Goal: Information Seeking & Learning: Learn about a topic

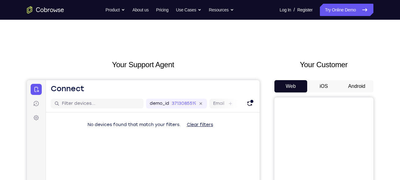
scroll to position [35, 0]
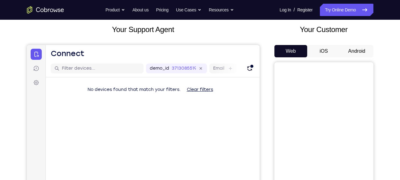
click at [355, 47] on button "Android" at bounding box center [356, 51] width 33 height 12
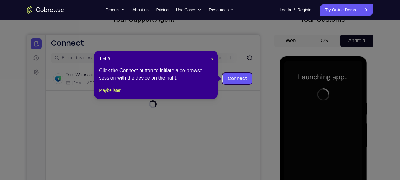
scroll to position [45, 0]
click at [211, 62] on button "×" at bounding box center [211, 59] width 2 height 6
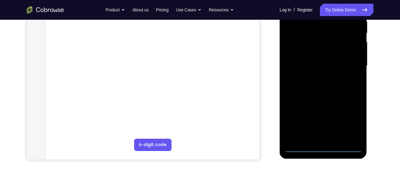
scroll to position [128, 0]
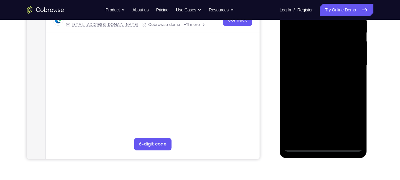
click at [324, 146] on div at bounding box center [323, 65] width 78 height 173
click at [349, 116] on div at bounding box center [323, 65] width 78 height 173
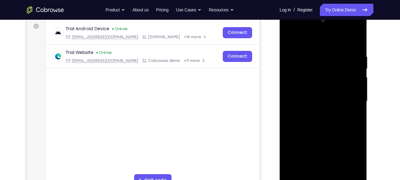
scroll to position [84, 0]
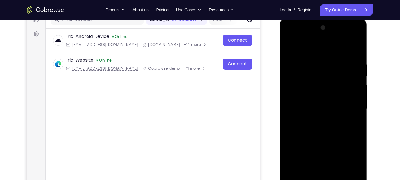
click at [302, 48] on div at bounding box center [323, 109] width 78 height 173
click at [348, 106] on div at bounding box center [323, 109] width 78 height 173
click at [317, 121] on div at bounding box center [323, 109] width 78 height 173
click at [318, 102] on div at bounding box center [323, 109] width 78 height 173
click at [325, 94] on div at bounding box center [323, 109] width 78 height 173
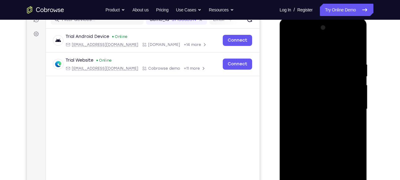
click at [327, 111] on div at bounding box center [323, 109] width 78 height 173
click at [322, 129] on div at bounding box center [323, 109] width 78 height 173
click at [326, 127] on div at bounding box center [323, 109] width 78 height 173
click at [327, 130] on div at bounding box center [323, 109] width 78 height 173
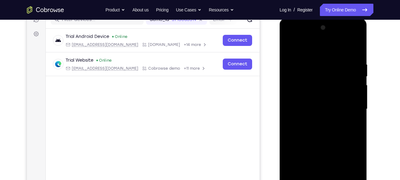
click at [327, 130] on div at bounding box center [323, 109] width 78 height 173
click at [321, 141] on div at bounding box center [323, 109] width 78 height 173
click at [316, 80] on div at bounding box center [323, 109] width 78 height 173
click at [318, 77] on div at bounding box center [323, 109] width 78 height 173
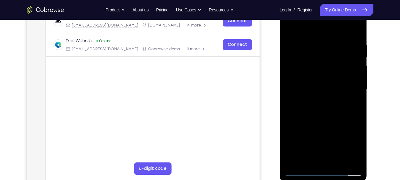
scroll to position [101, 0]
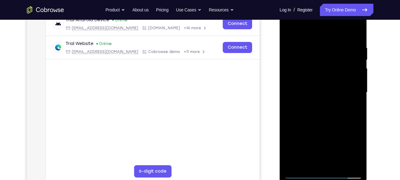
click at [354, 82] on div at bounding box center [323, 92] width 78 height 173
click at [330, 93] on div at bounding box center [323, 92] width 78 height 173
click at [328, 54] on div at bounding box center [323, 92] width 78 height 173
click at [313, 70] on div at bounding box center [323, 92] width 78 height 173
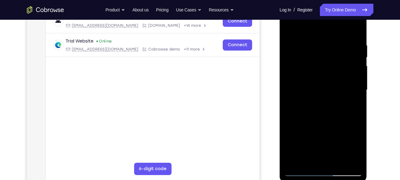
scroll to position [104, 0]
click at [326, 113] on div at bounding box center [323, 89] width 78 height 173
click at [338, 162] on div at bounding box center [323, 89] width 78 height 173
click at [321, 122] on div at bounding box center [323, 89] width 78 height 173
click at [332, 87] on div at bounding box center [323, 89] width 78 height 173
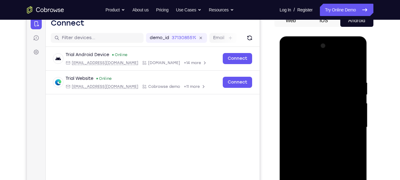
scroll to position [65, 0]
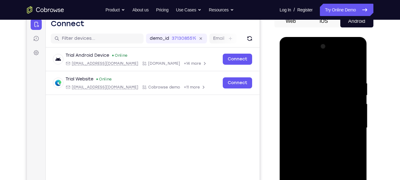
click at [288, 68] on div at bounding box center [323, 128] width 78 height 173
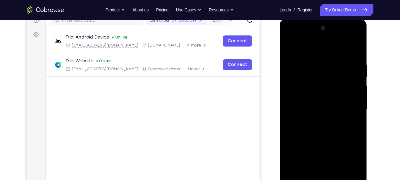
scroll to position [83, 0]
click at [319, 55] on div at bounding box center [323, 110] width 78 height 173
click at [289, 56] on div at bounding box center [323, 110] width 78 height 173
click at [292, 47] on div at bounding box center [323, 110] width 78 height 173
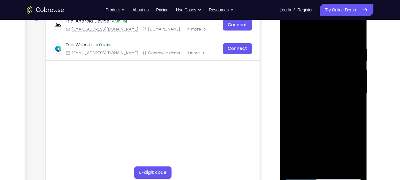
scroll to position [100, 0]
click at [356, 28] on div at bounding box center [323, 93] width 78 height 173
click at [289, 30] on div at bounding box center [323, 93] width 78 height 173
click at [294, 44] on div at bounding box center [323, 93] width 78 height 173
click at [292, 163] on div at bounding box center [323, 93] width 78 height 173
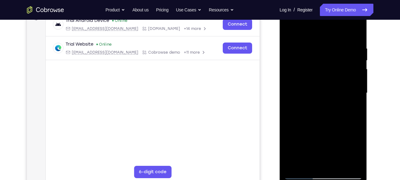
drag, startPoint x: 317, startPoint y: 113, endPoint x: 299, endPoint y: 69, distance: 47.6
click at [299, 69] on div at bounding box center [323, 93] width 78 height 173
drag, startPoint x: 322, startPoint y: 119, endPoint x: 303, endPoint y: 74, distance: 48.8
click at [303, 74] on div at bounding box center [323, 93] width 78 height 173
drag, startPoint x: 323, startPoint y: 119, endPoint x: 301, endPoint y: 56, distance: 66.5
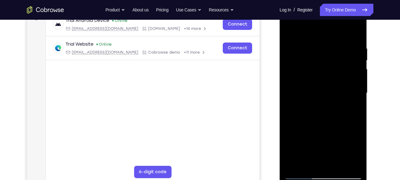
click at [301, 56] on div at bounding box center [323, 93] width 78 height 173
click at [297, 64] on div at bounding box center [323, 93] width 78 height 173
click at [353, 32] on div at bounding box center [323, 93] width 78 height 173
click at [307, 165] on div at bounding box center [323, 93] width 78 height 173
click at [324, 30] on div at bounding box center [323, 93] width 78 height 173
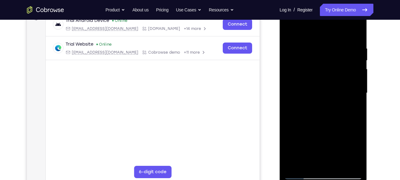
click at [355, 30] on div at bounding box center [323, 93] width 78 height 173
click at [352, 167] on div at bounding box center [323, 93] width 78 height 173
click at [294, 167] on div at bounding box center [323, 93] width 78 height 173
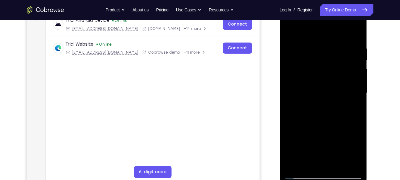
drag, startPoint x: 336, startPoint y: 112, endPoint x: 319, endPoint y: 135, distance: 27.9
click at [319, 135] on div at bounding box center [323, 93] width 78 height 173
click at [317, 45] on div at bounding box center [323, 93] width 78 height 173
click at [347, 162] on div at bounding box center [323, 93] width 78 height 173
click at [359, 135] on div at bounding box center [323, 93] width 78 height 173
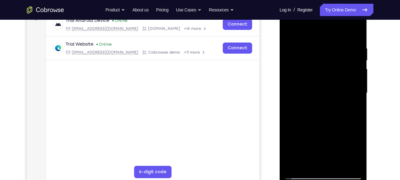
click at [359, 135] on div at bounding box center [323, 93] width 78 height 173
click at [355, 122] on div at bounding box center [323, 93] width 78 height 173
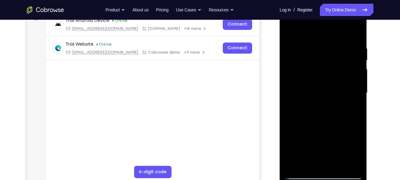
click at [355, 122] on div at bounding box center [323, 93] width 78 height 173
click at [355, 93] on div at bounding box center [323, 93] width 78 height 173
click at [354, 32] on div at bounding box center [323, 93] width 78 height 173
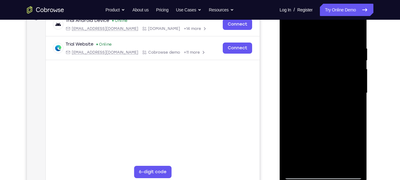
click at [354, 33] on div at bounding box center [323, 93] width 78 height 173
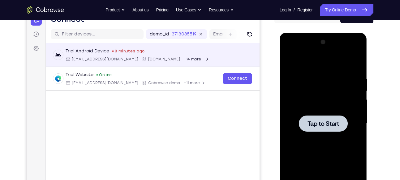
scroll to position [70, 0]
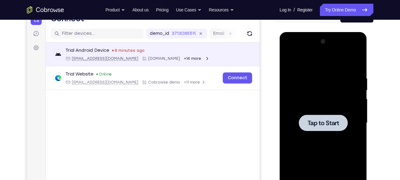
click at [320, 129] on div at bounding box center [323, 123] width 49 height 16
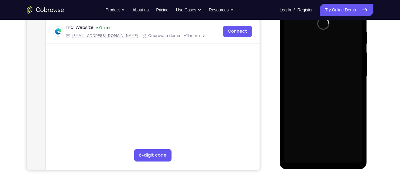
scroll to position [117, 0]
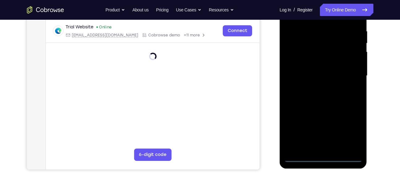
click at [324, 157] on div at bounding box center [323, 75] width 78 height 173
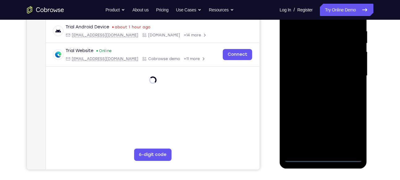
click at [349, 130] on div at bounding box center [323, 75] width 78 height 173
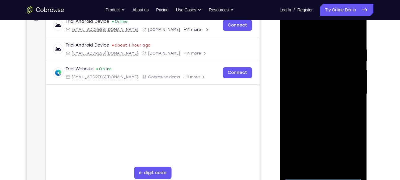
scroll to position [99, 0]
click at [316, 36] on div at bounding box center [323, 94] width 78 height 173
click at [351, 91] on div at bounding box center [323, 94] width 78 height 173
